Goal: Task Accomplishment & Management: Use online tool/utility

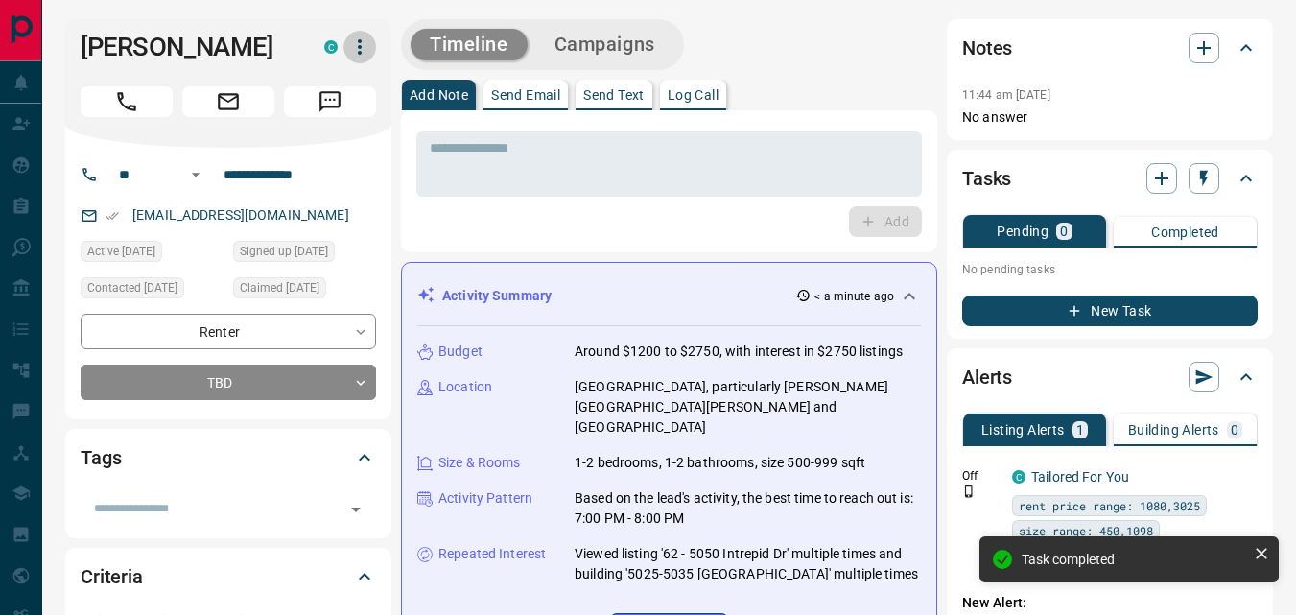
click at [363, 50] on icon "button" at bounding box center [359, 46] width 23 height 23
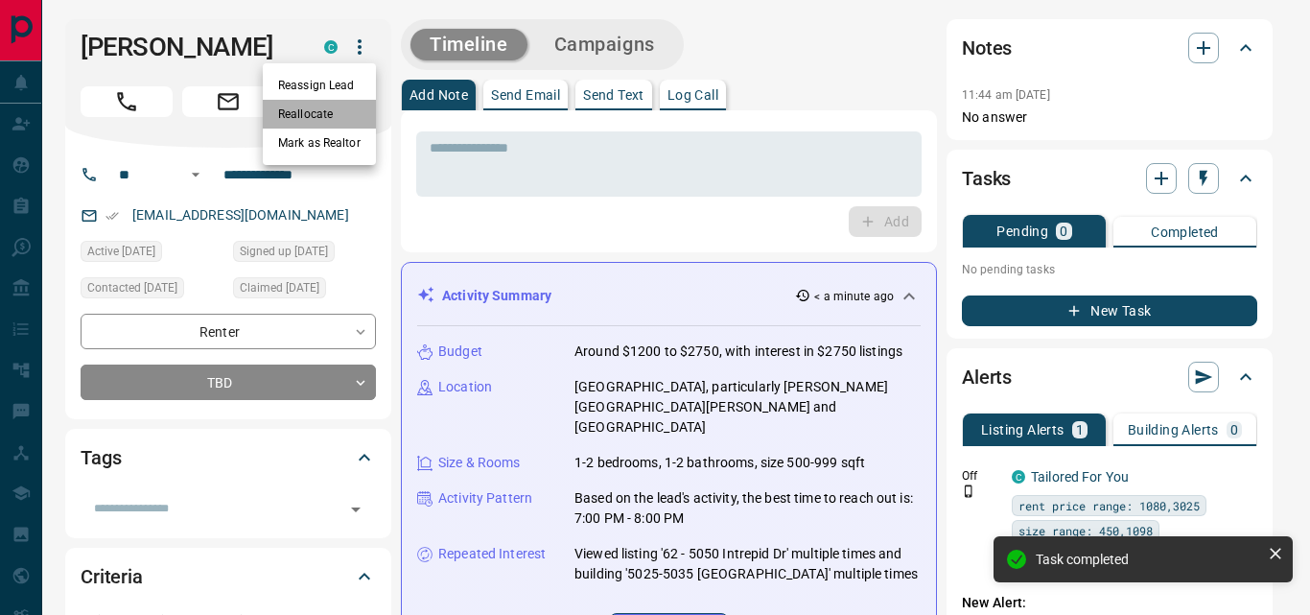
click at [324, 111] on li "Reallocate" at bounding box center [319, 114] width 113 height 29
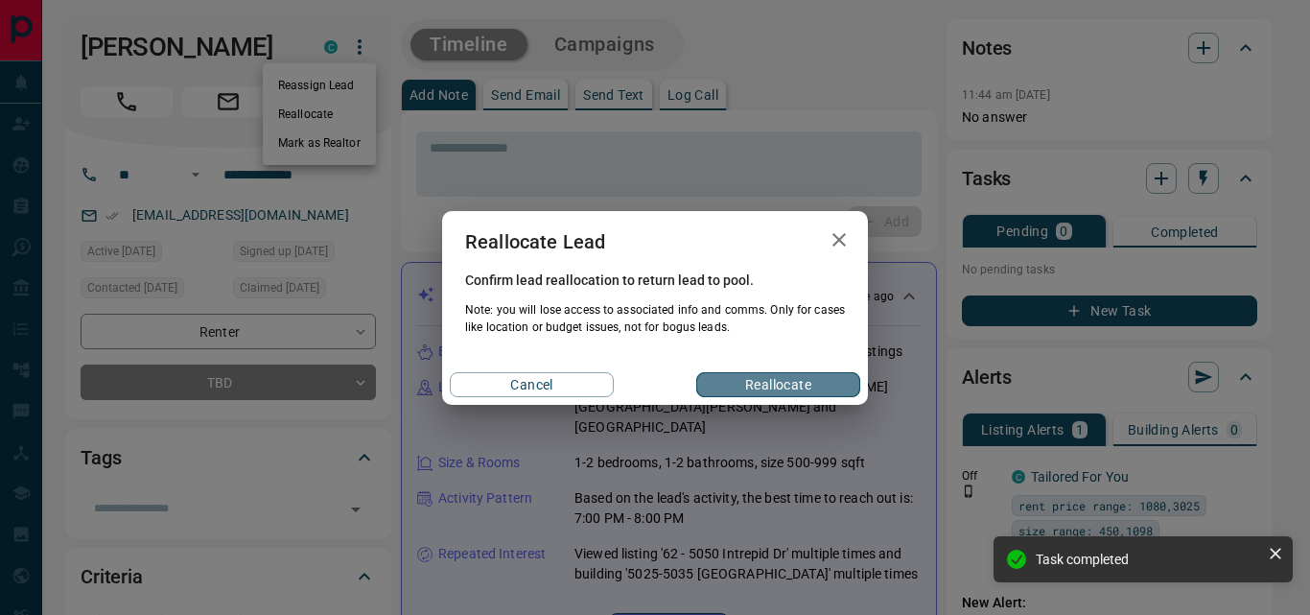
click at [773, 386] on button "Reallocate" at bounding box center [778, 384] width 164 height 25
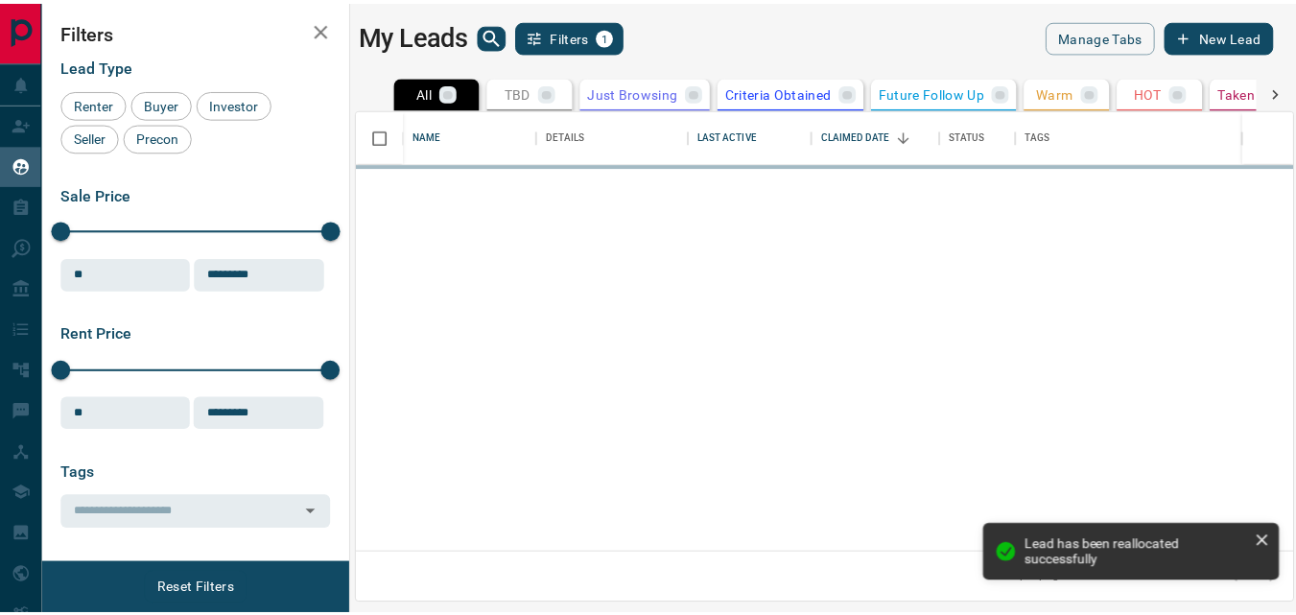
scroll to position [429, 933]
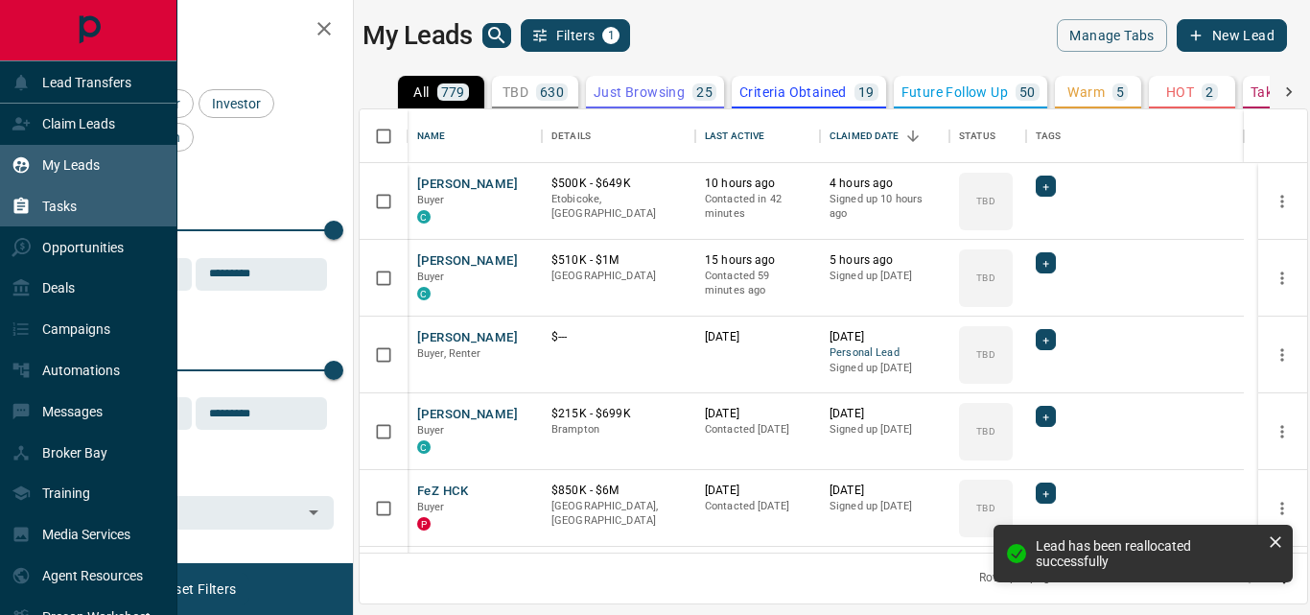
click at [71, 199] on p "Tasks" at bounding box center [59, 206] width 35 height 15
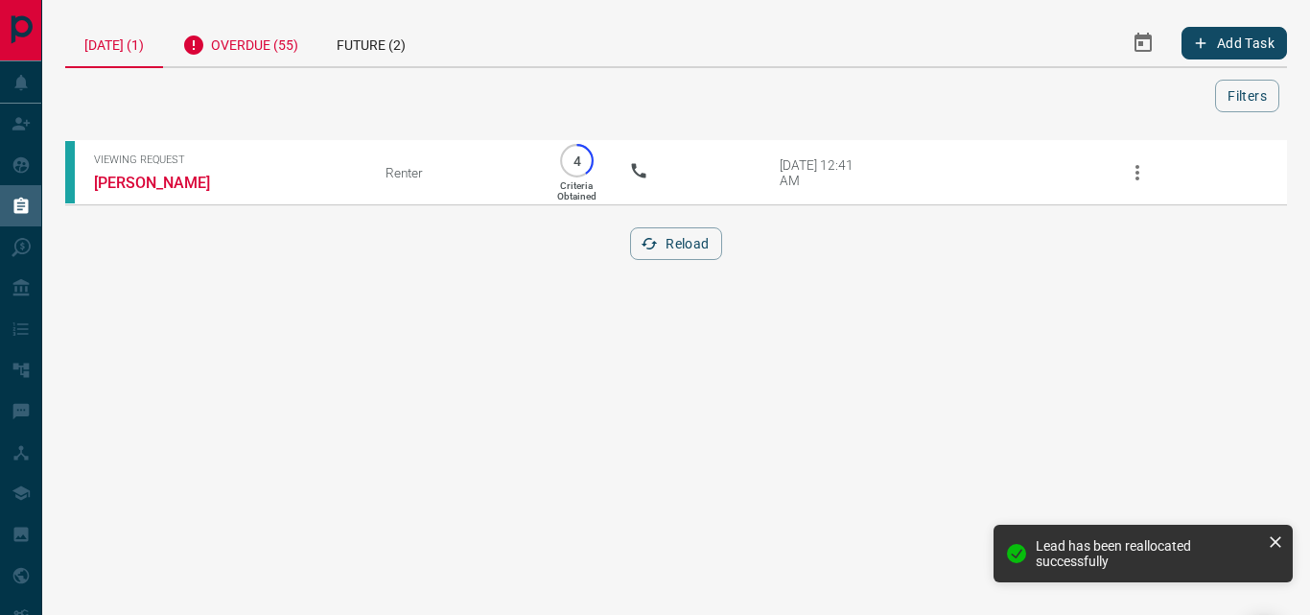
click at [289, 51] on div "Overdue (55)" at bounding box center [240, 42] width 154 height 47
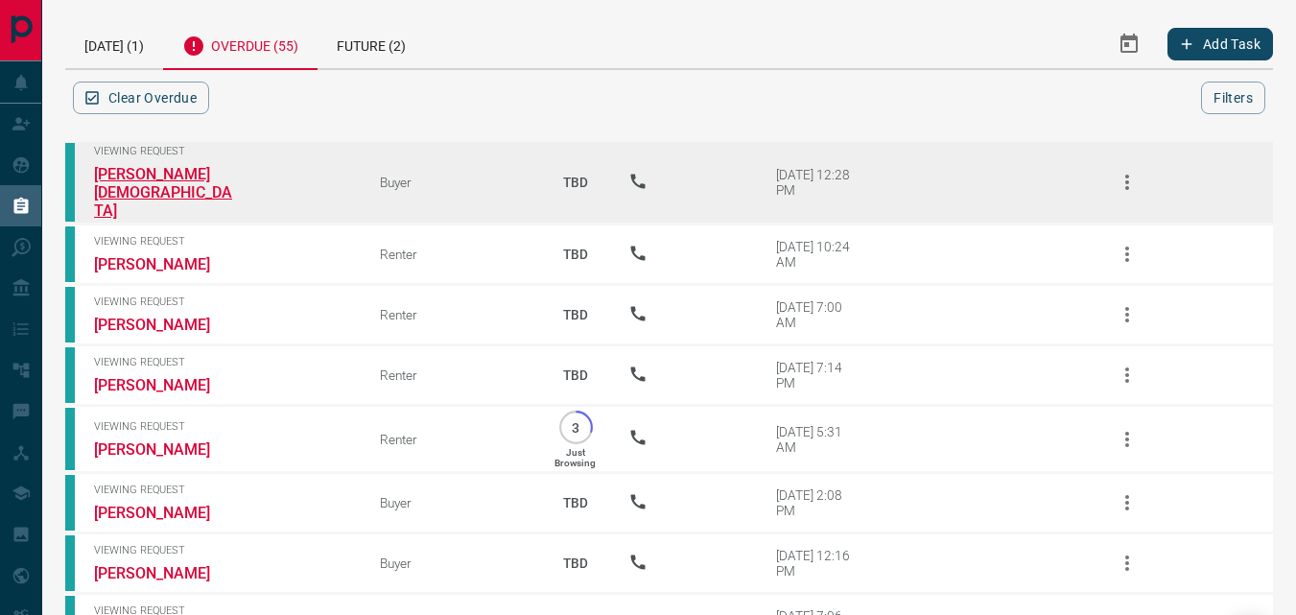
click at [126, 176] on link "[PERSON_NAME][DEMOGRAPHIC_DATA]" at bounding box center [166, 192] width 144 height 55
